Goal: Understand process/instructions

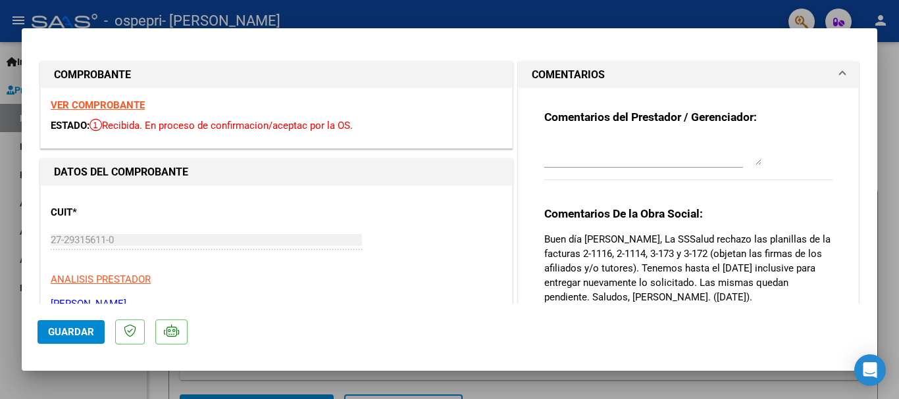
click at [8, 233] on div at bounding box center [449, 199] width 899 height 399
type input "$ 0,00"
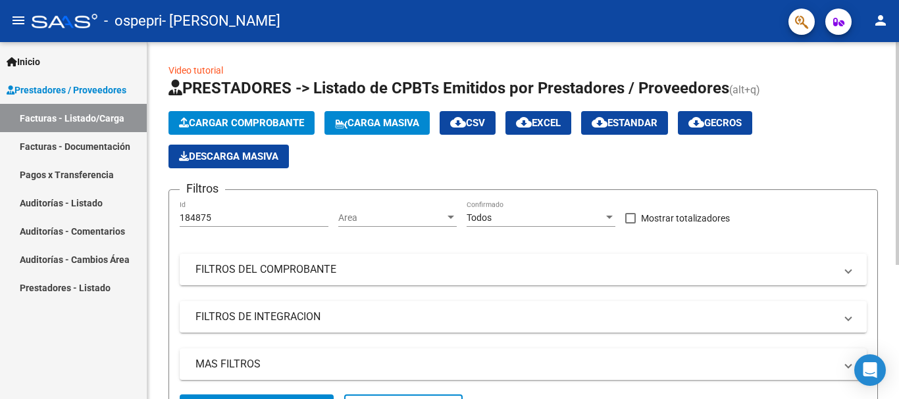
click at [896, 0] on html "menu - ospepri - RECALDE ELISA IRENE person Inicio Instructivos Contacto OS Pre…" at bounding box center [449, 199] width 899 height 399
